Goal: Find specific page/section: Find specific page/section

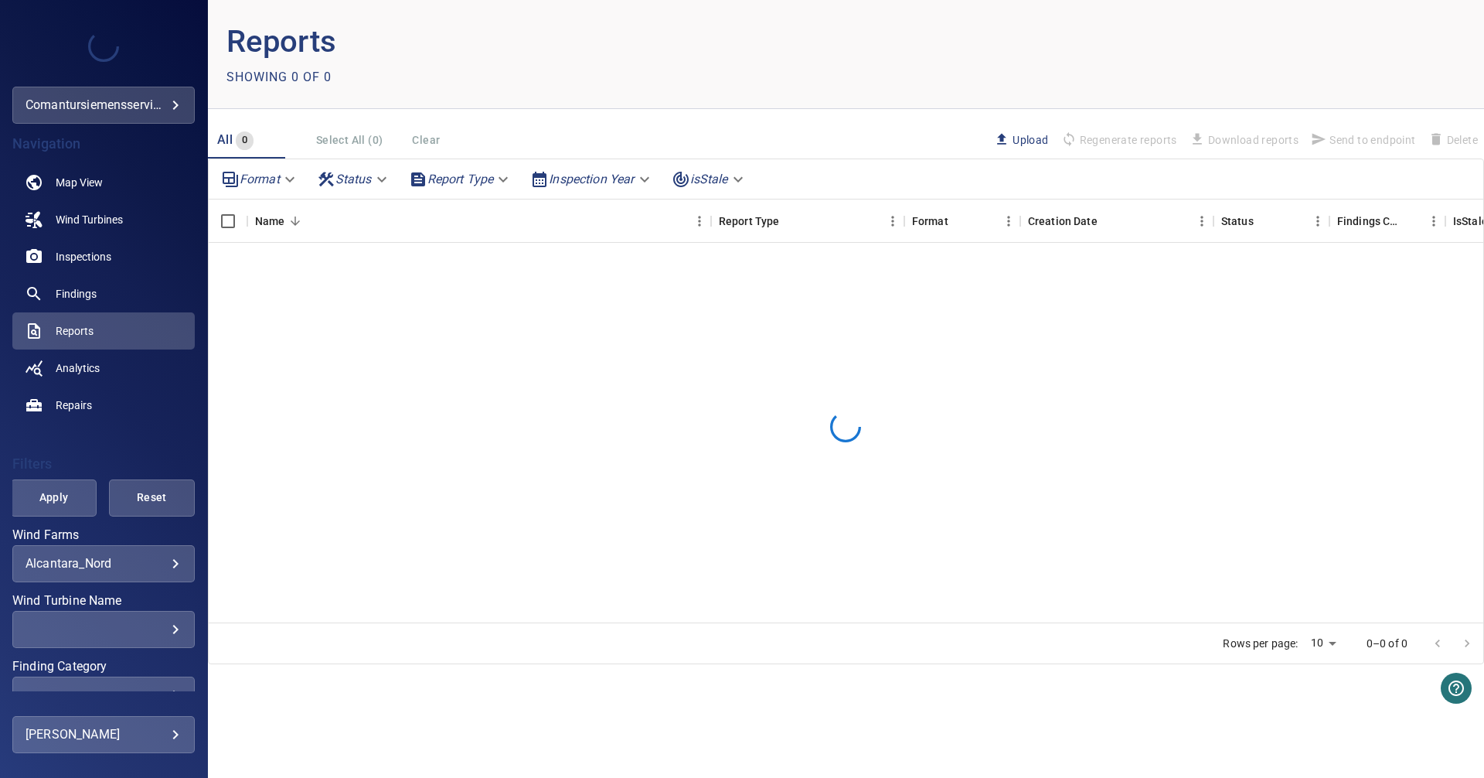
click at [551, 362] on div at bounding box center [846, 427] width 1275 height 368
drag, startPoint x: 0, startPoint y: 0, endPoint x: 551, endPoint y: 362, distance: 659.4
click at [551, 362] on div at bounding box center [846, 427] width 1275 height 368
click at [177, 99] on body "**********" at bounding box center [742, 389] width 1484 height 778
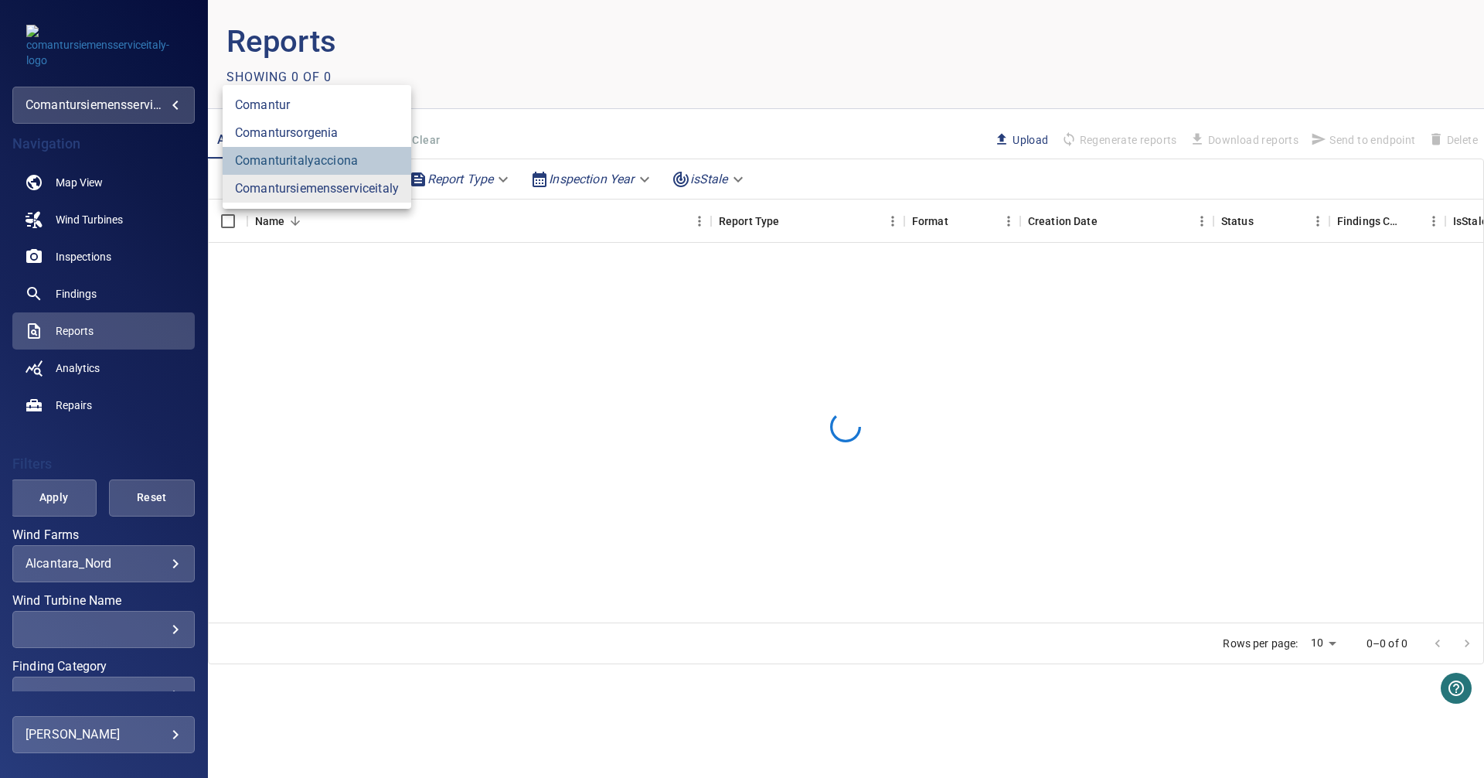
click at [290, 148] on link "comanturitalyacciona" at bounding box center [317, 161] width 189 height 28
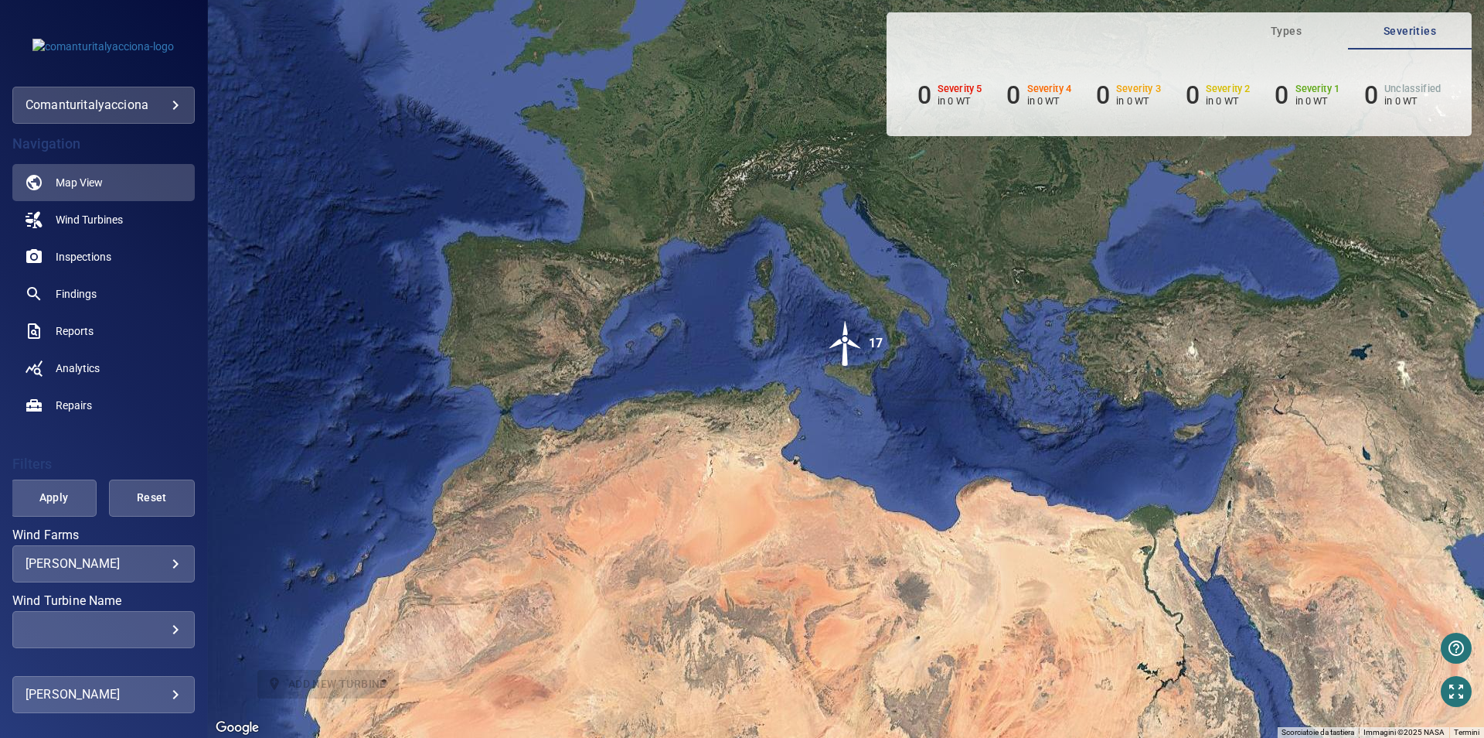
click at [166, 562] on body "**********" at bounding box center [742, 369] width 1484 height 738
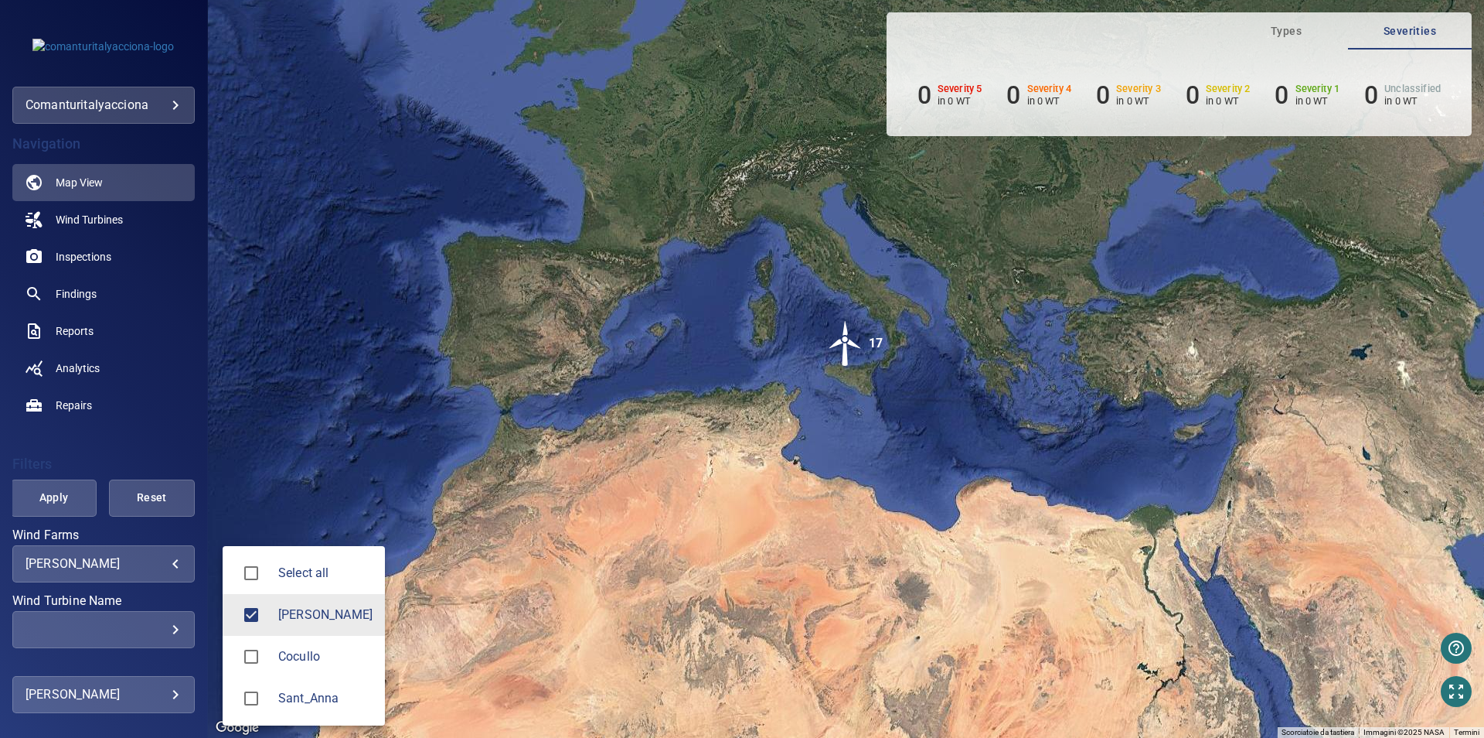
click at [288, 603] on li "[PERSON_NAME]" at bounding box center [304, 615] width 162 height 42
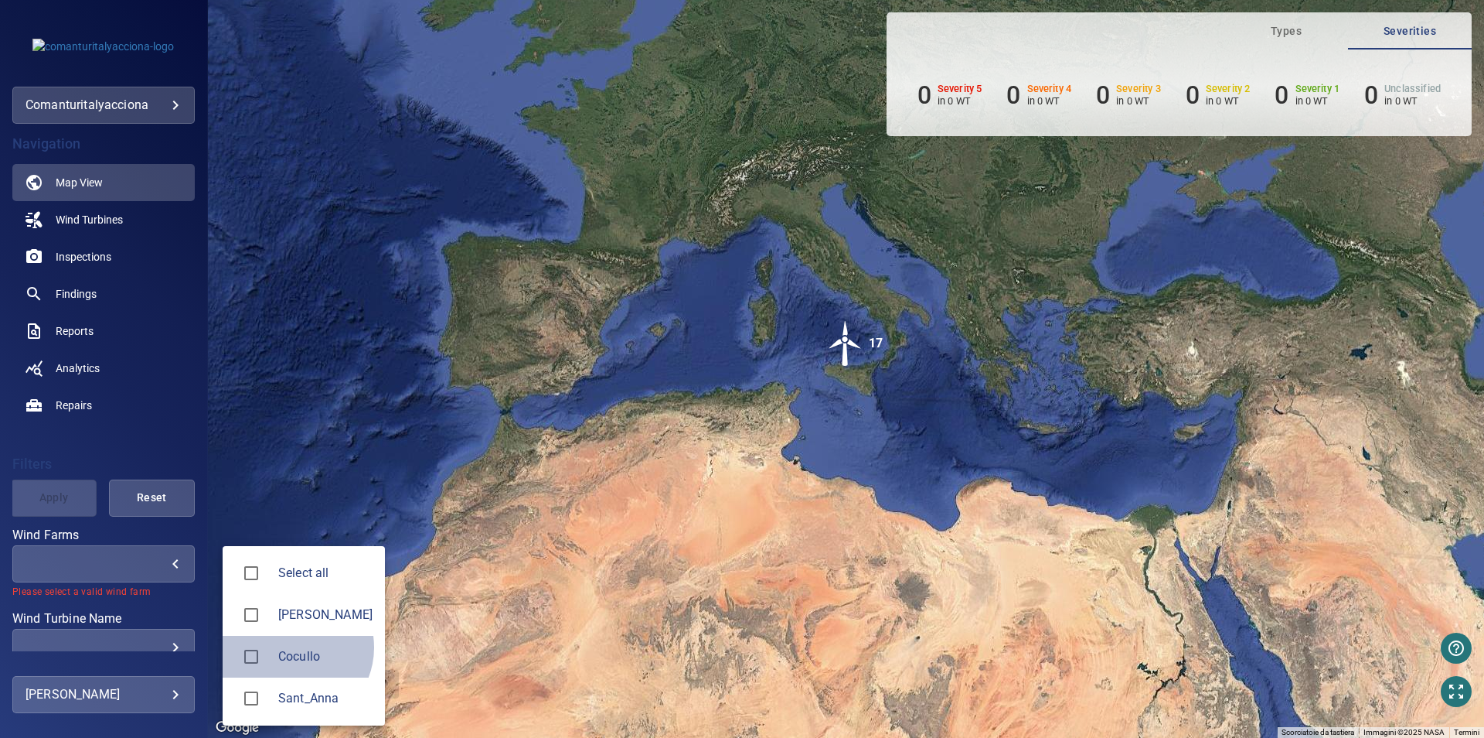
click at [291, 647] on span "Cocullo" at bounding box center [325, 656] width 94 height 19
type input "*******"
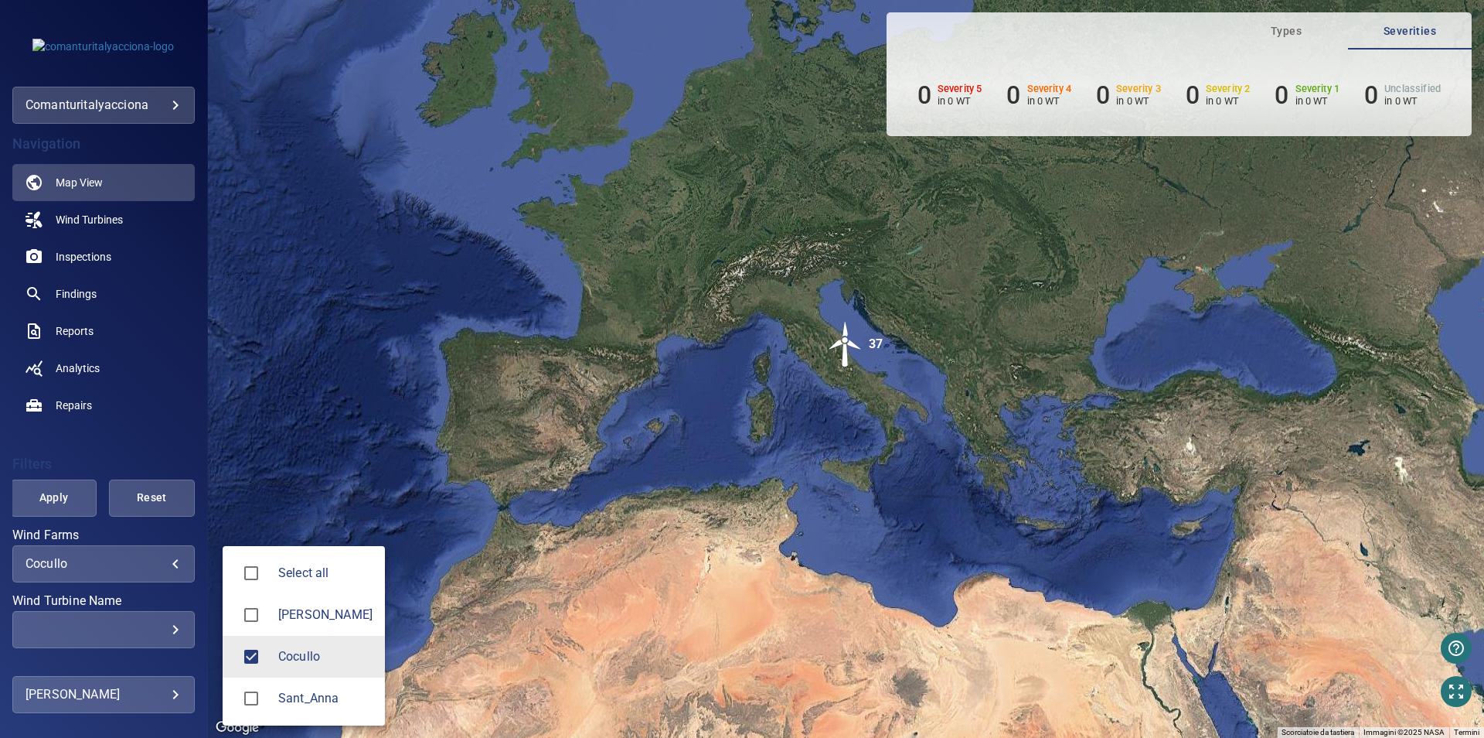
click at [87, 264] on div at bounding box center [742, 369] width 1484 height 738
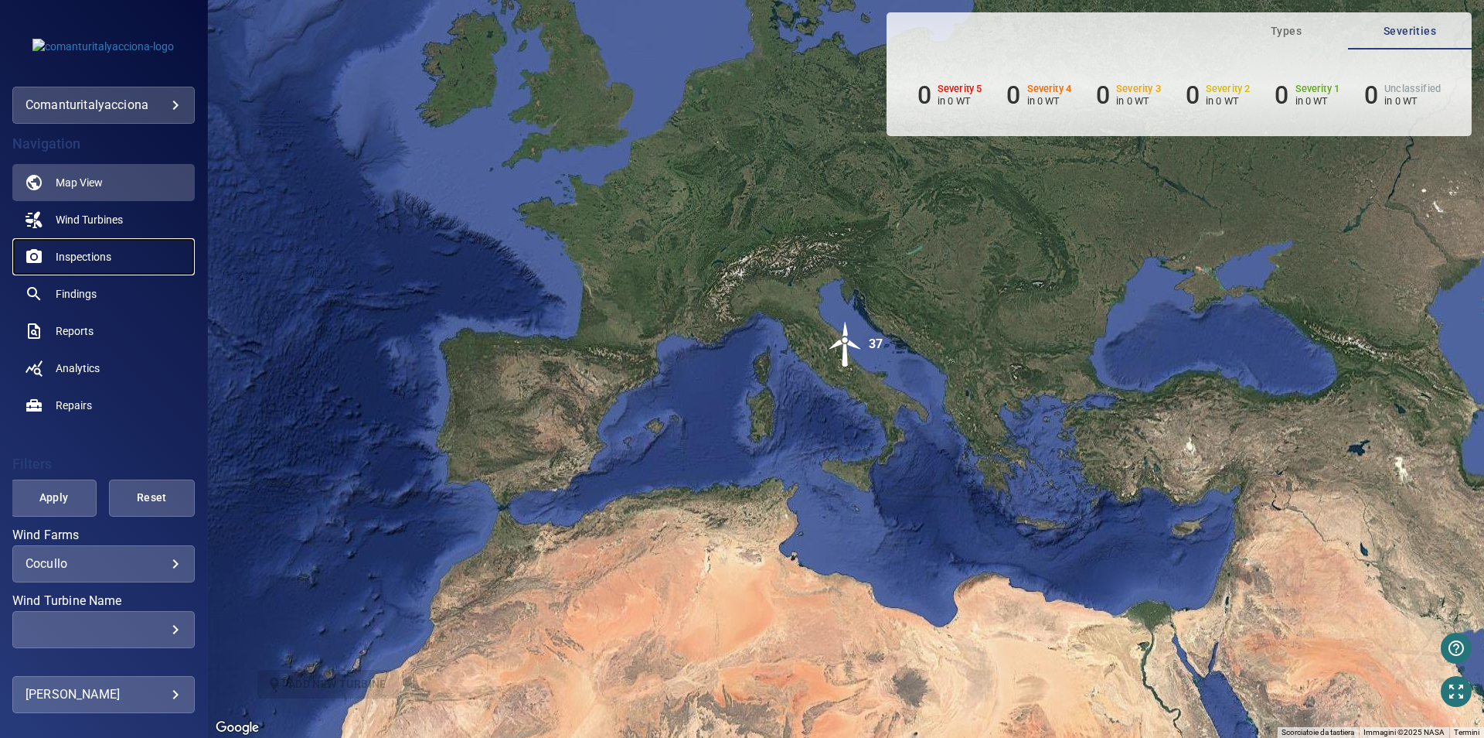
click at [86, 256] on span "Inspections" at bounding box center [84, 256] width 56 height 15
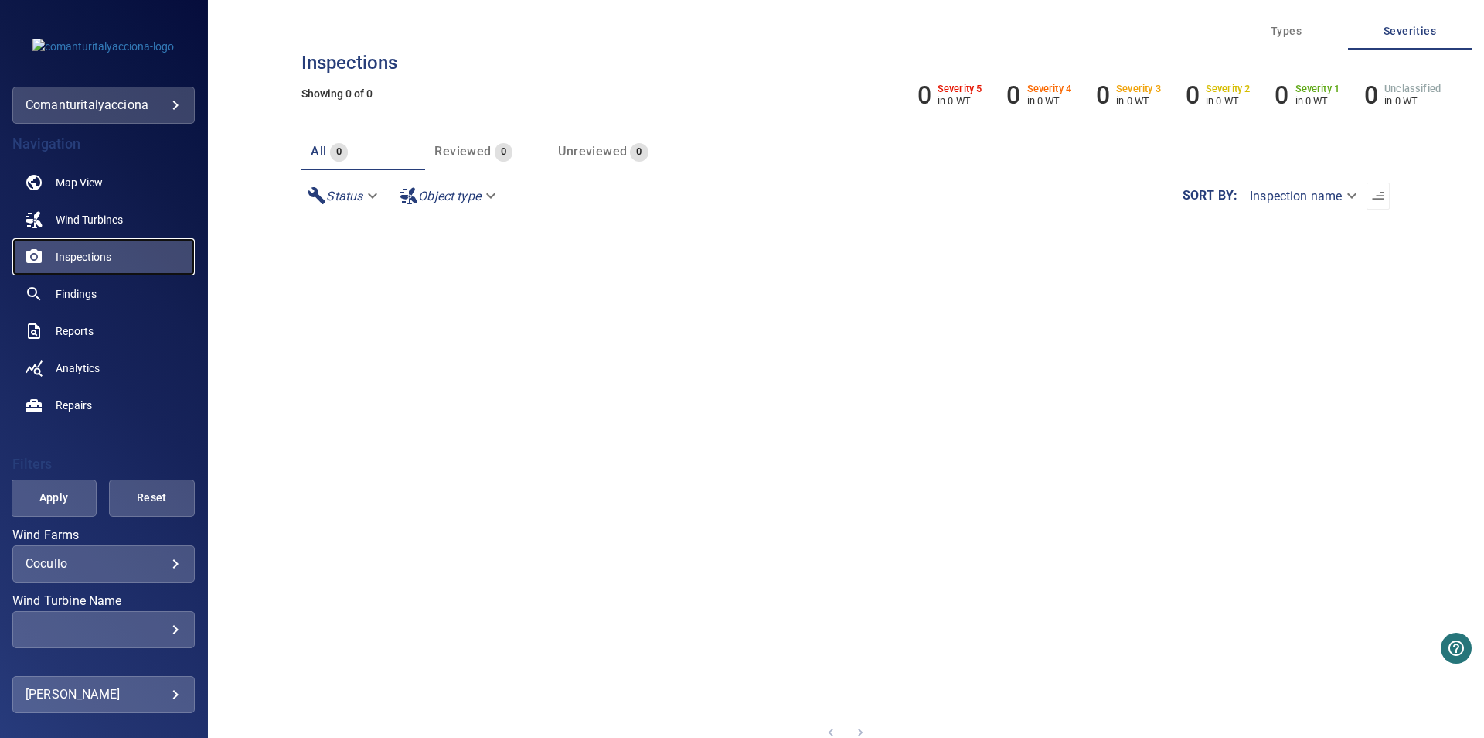
click at [93, 257] on span "Inspections" at bounding box center [84, 256] width 56 height 15
click at [74, 178] on span "Map View" at bounding box center [79, 182] width 47 height 15
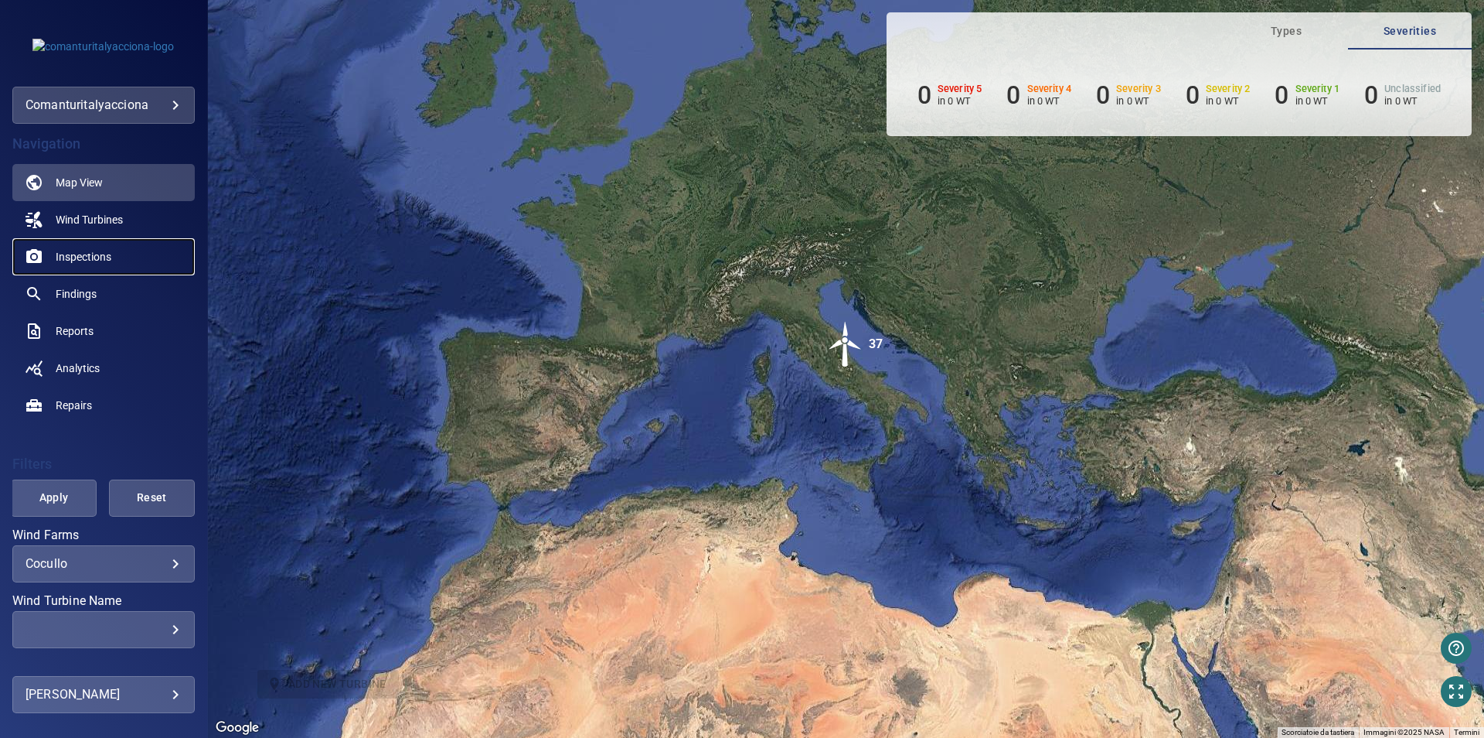
click at [81, 257] on span "Inspections" at bounding box center [84, 256] width 56 height 15
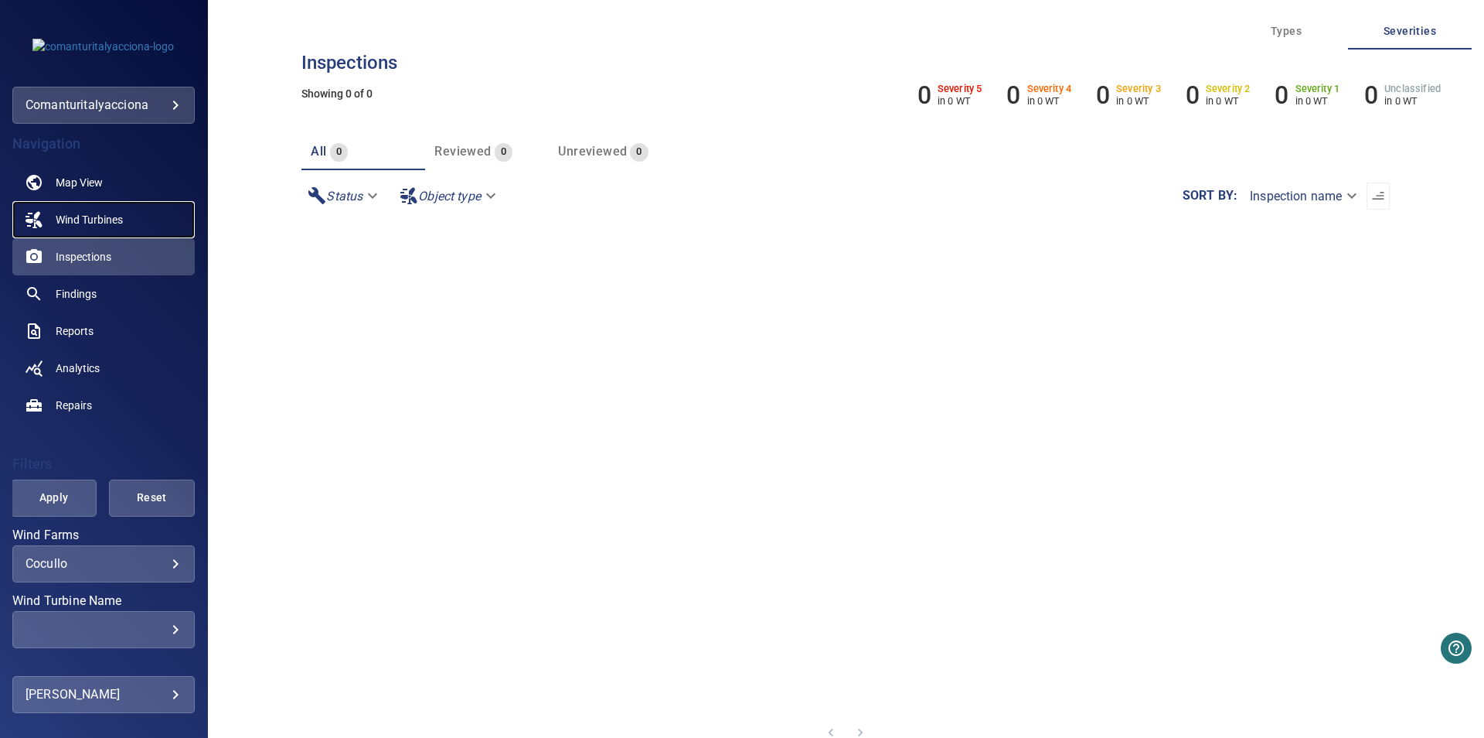
click at [78, 210] on link "Wind Turbines" at bounding box center [103, 219] width 182 height 37
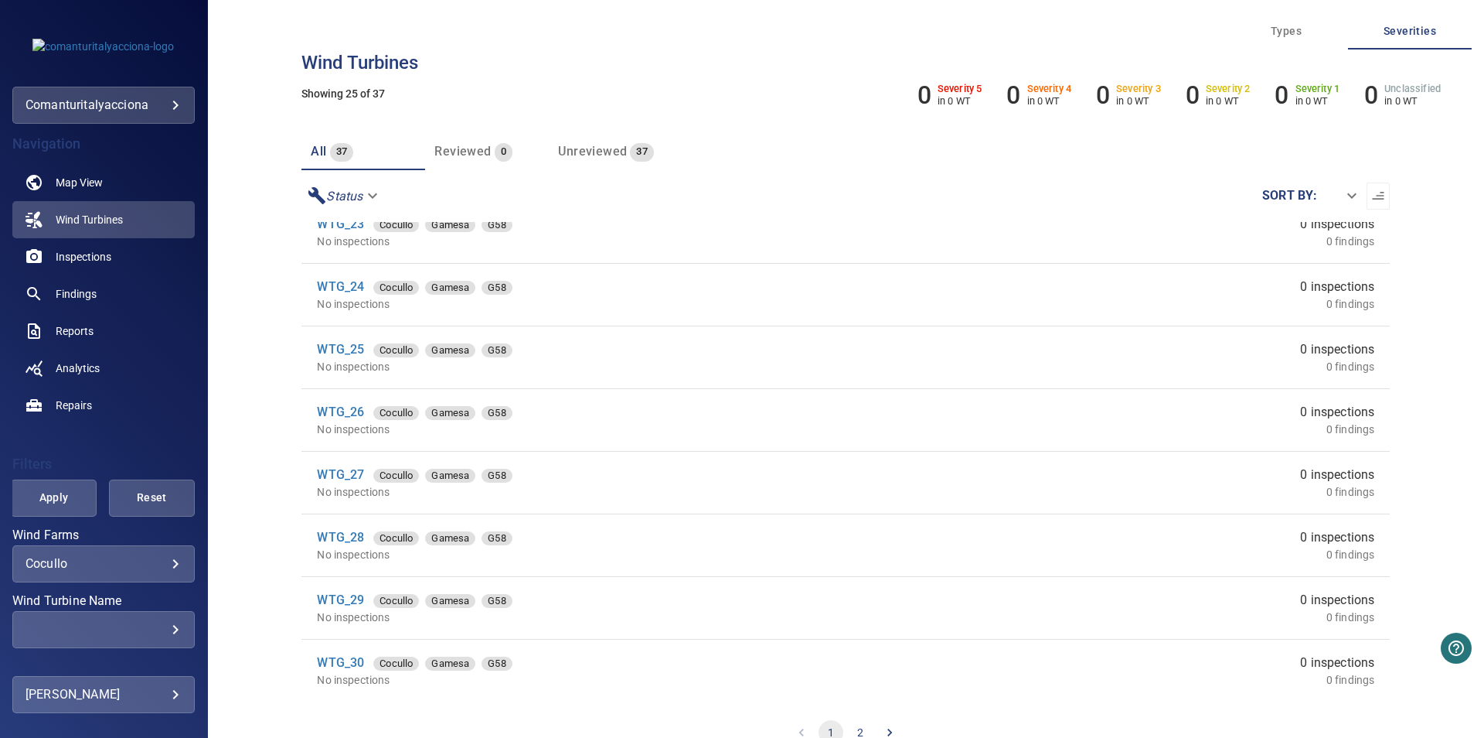
scroll to position [26, 0]
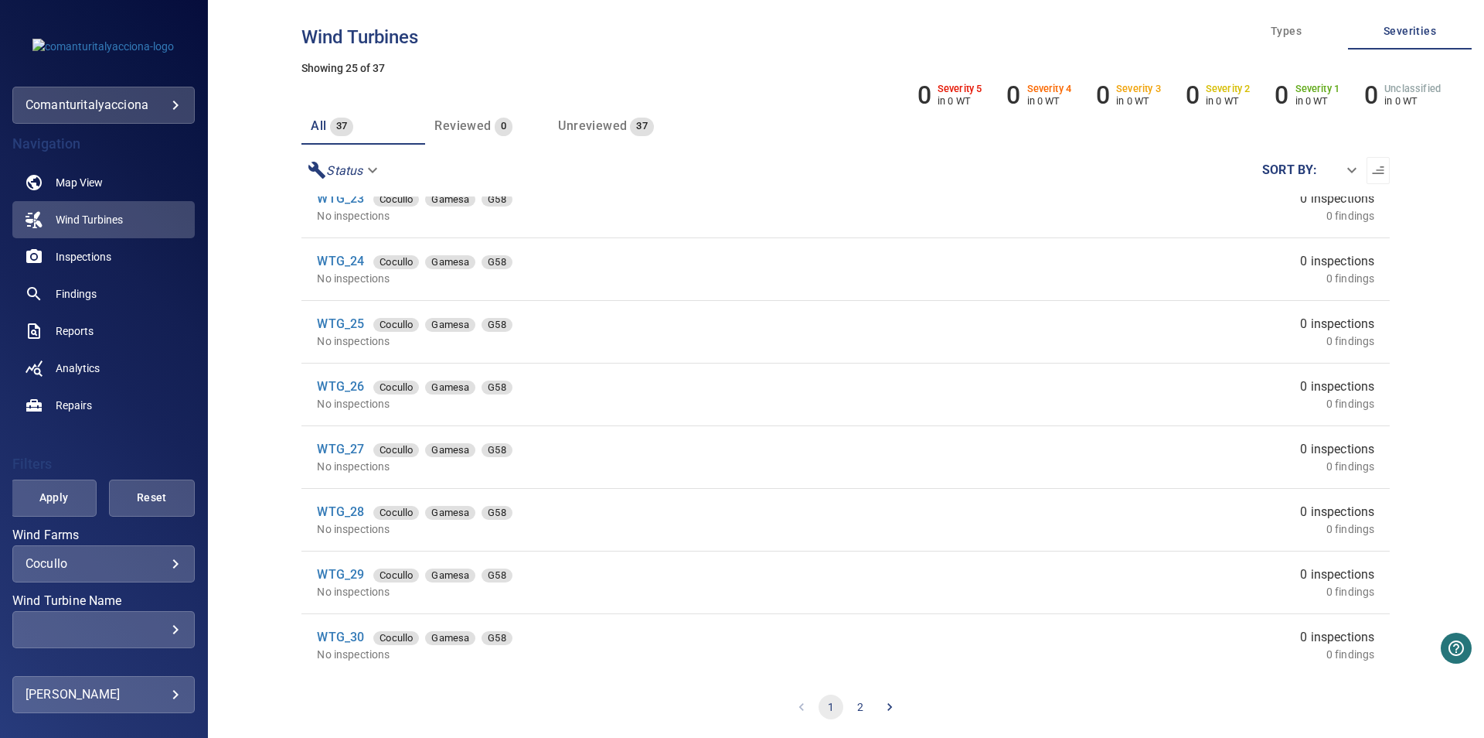
click at [851, 704] on button "2" at bounding box center [860, 706] width 25 height 25
click at [337, 578] on link "WTG_38" at bounding box center [340, 572] width 47 height 15
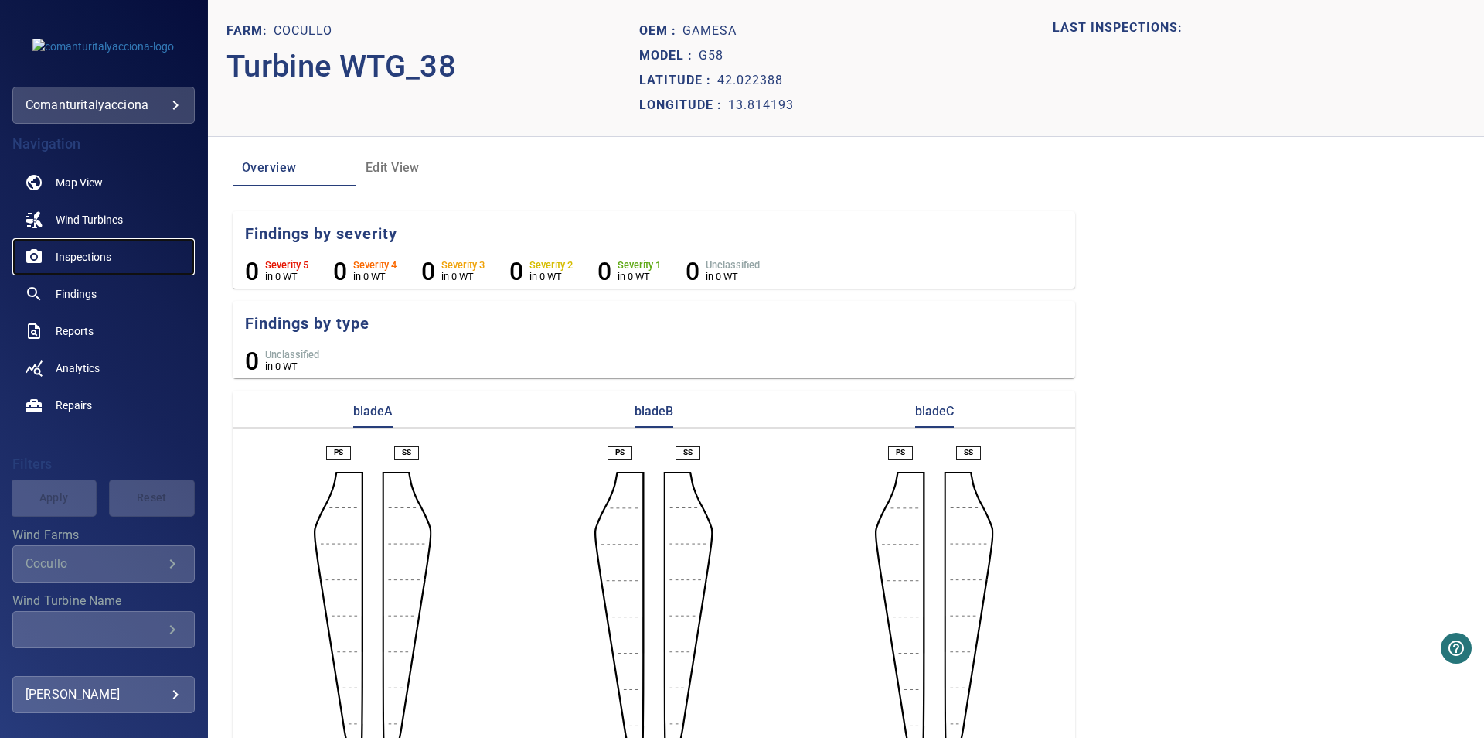
click at [77, 247] on link "Inspections" at bounding box center [103, 256] width 182 height 37
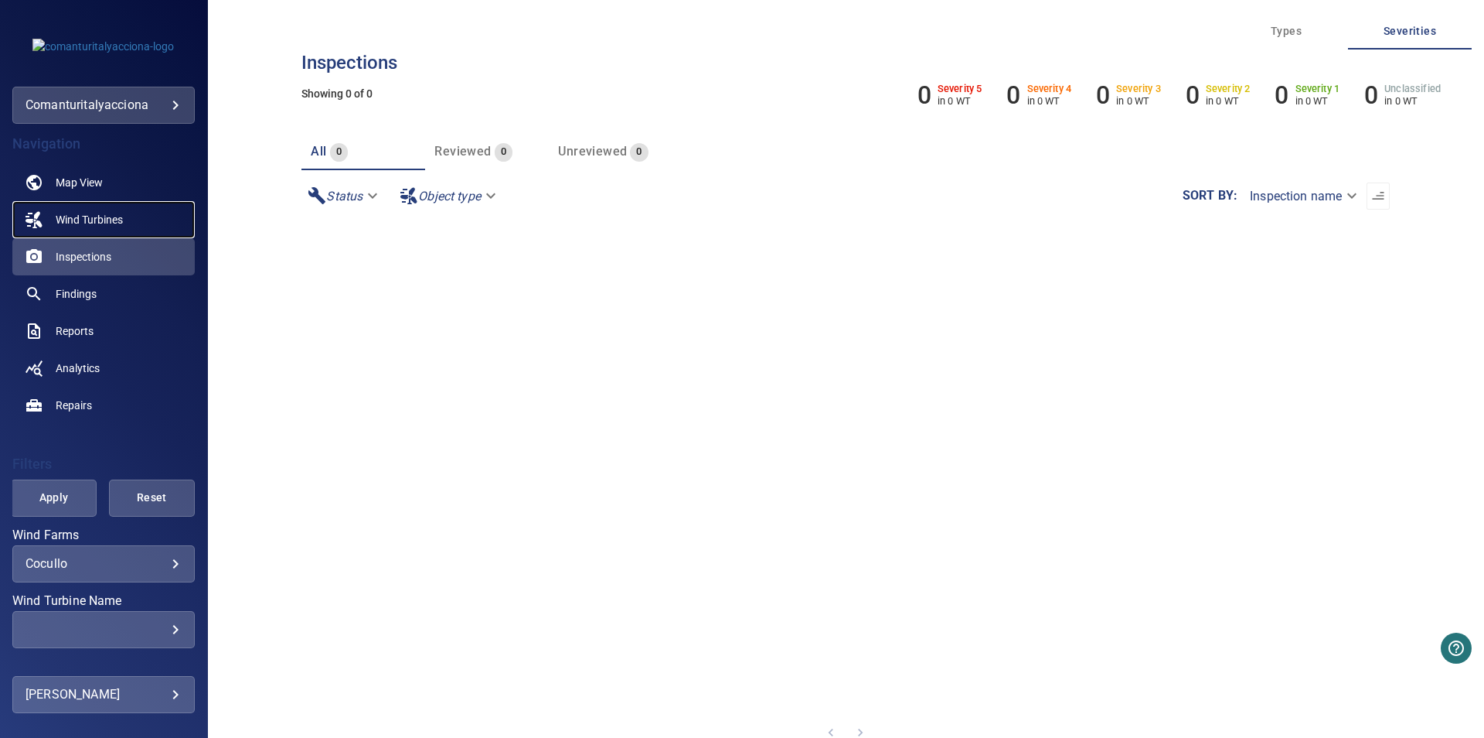
click at [73, 222] on span "Wind Turbines" at bounding box center [89, 219] width 67 height 15
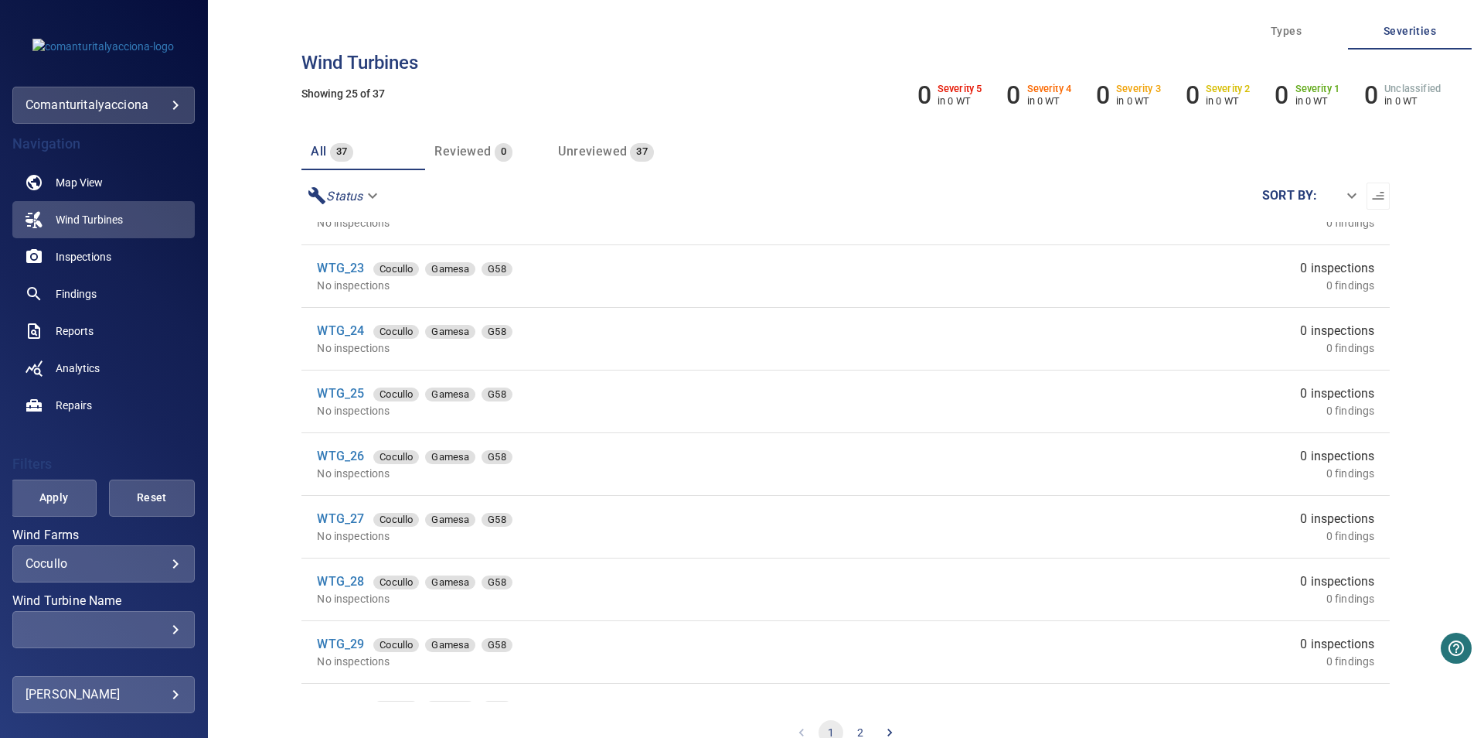
scroll to position [1086, 0]
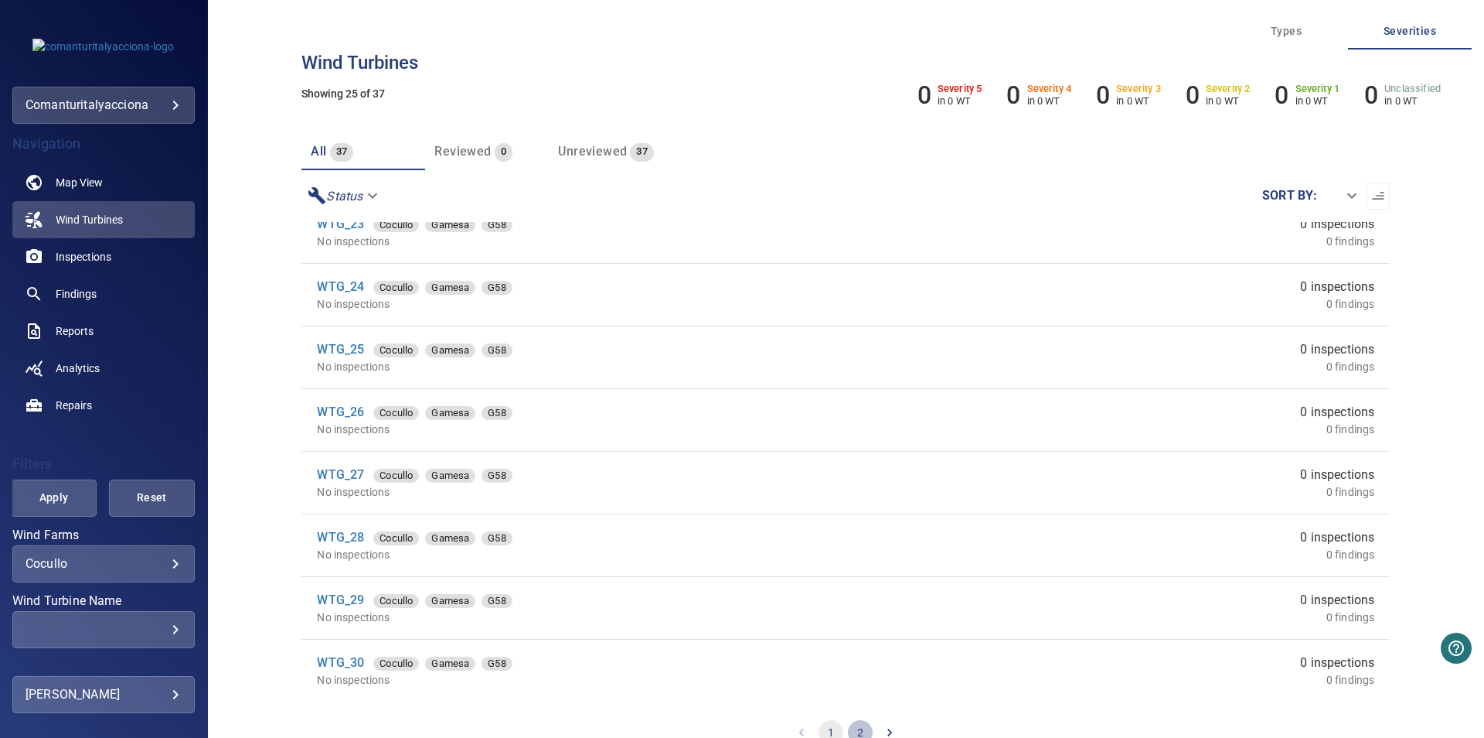
click at [851, 725] on button "2" at bounding box center [860, 732] width 25 height 25
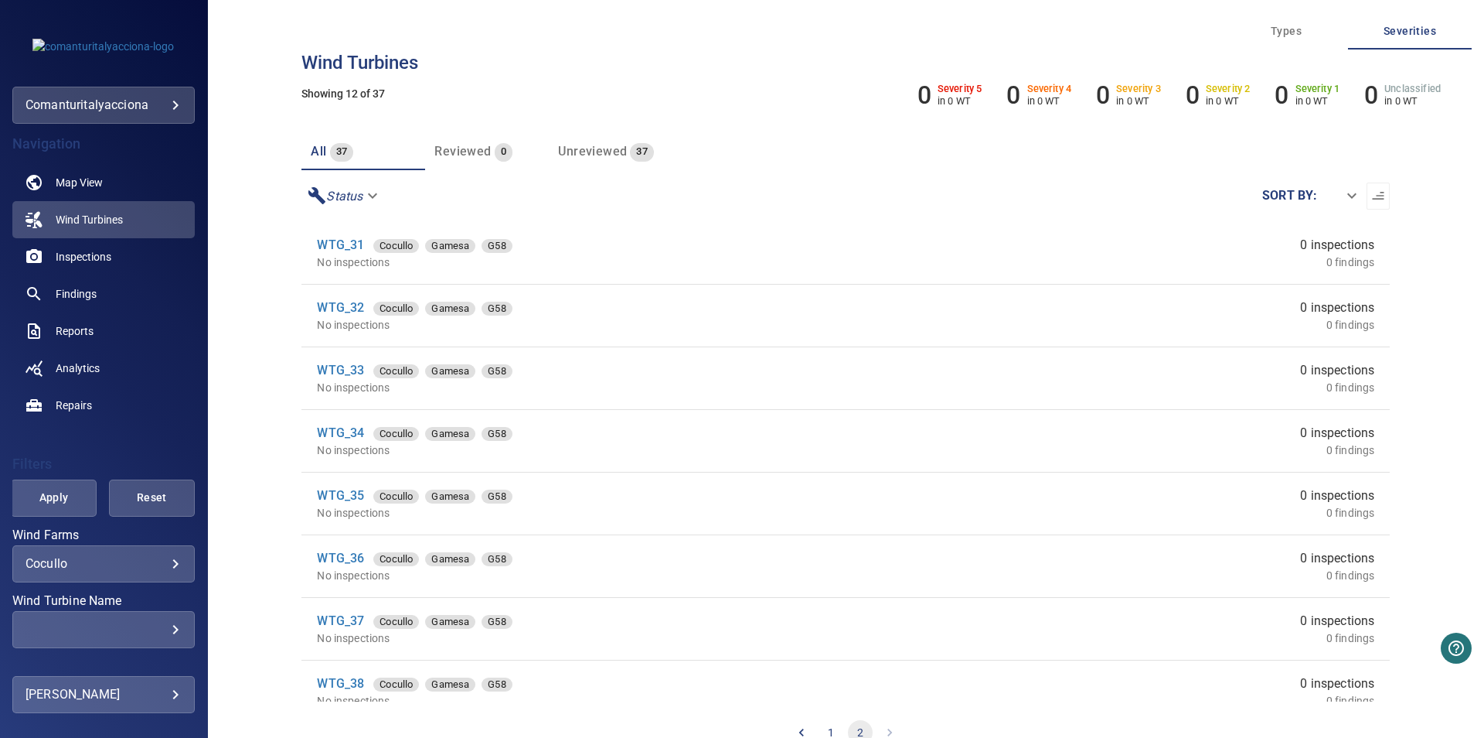
scroll to position [271, 0]
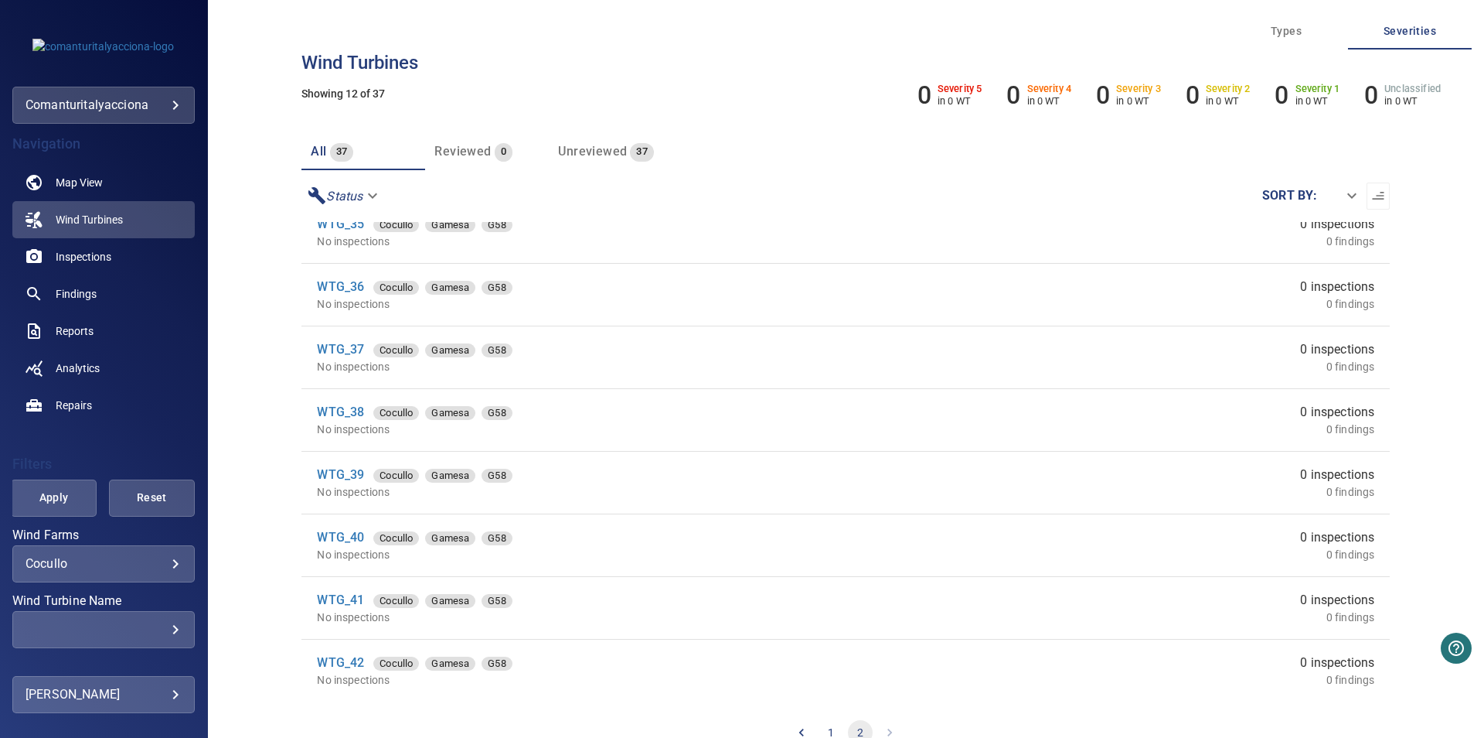
click at [332, 404] on div "WTG_38 Cocullo Gamesa G58" at bounding box center [612, 412] width 591 height 19
click at [336, 422] on p "No inspections" at bounding box center [612, 428] width 591 height 15
click at [340, 418] on link "WTG_38" at bounding box center [340, 411] width 47 height 15
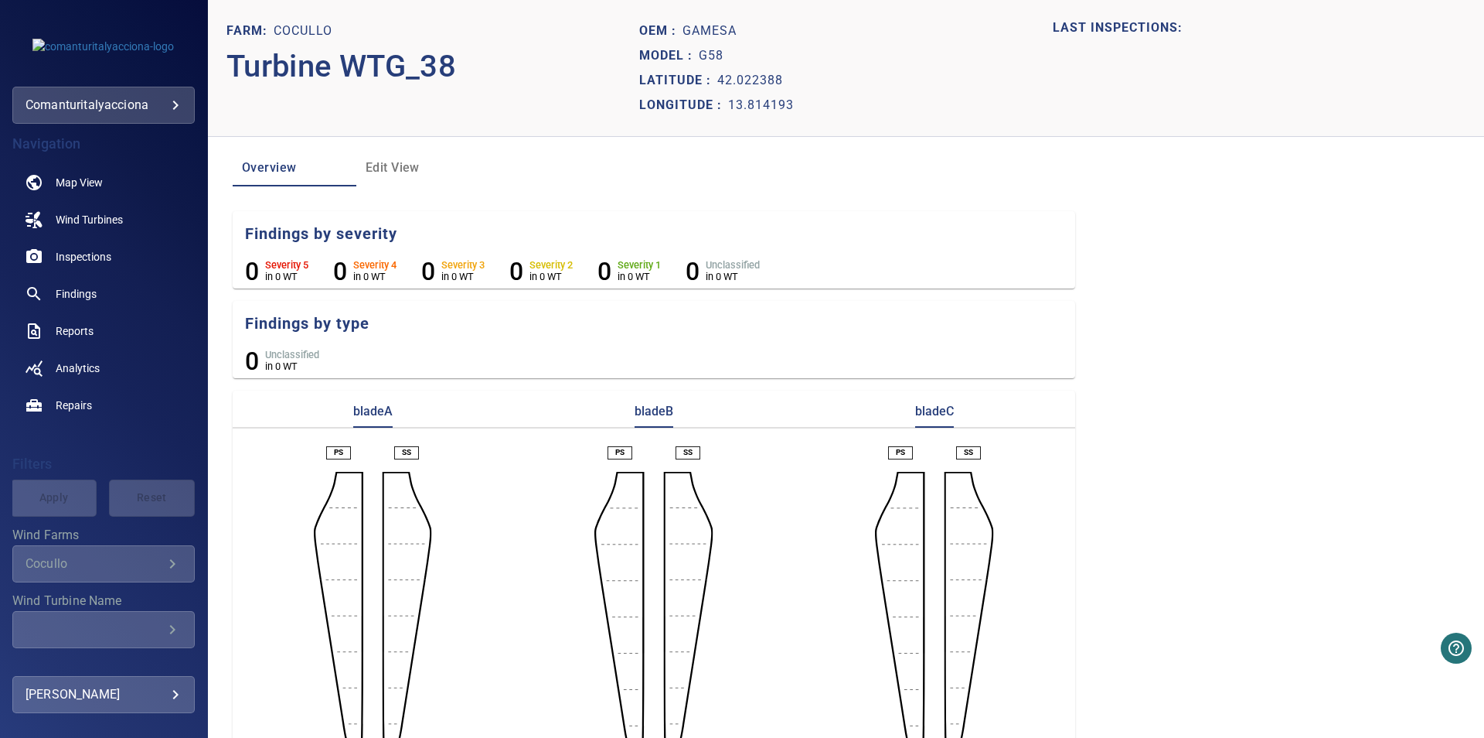
click at [370, 164] on span "Edit View" at bounding box center [418, 168] width 105 height 22
